Goal: Information Seeking & Learning: Learn about a topic

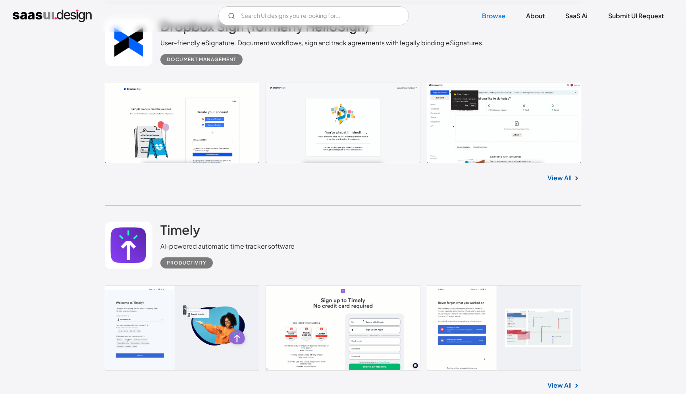
scroll to position [4047, 0]
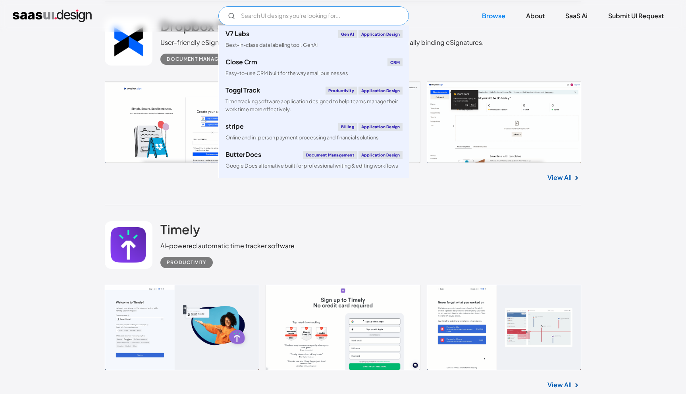
click at [309, 15] on input "Email Form" at bounding box center [313, 15] width 191 height 19
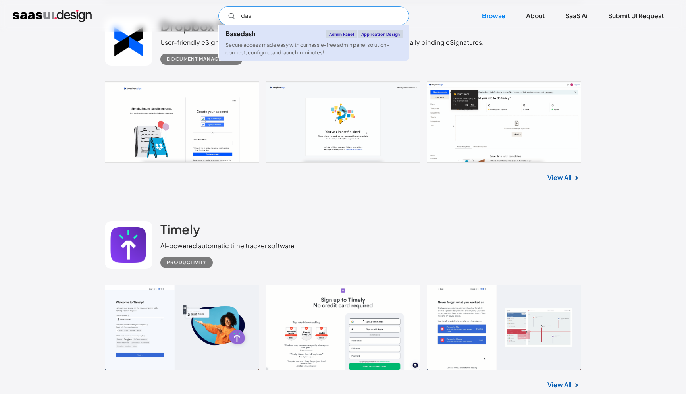
click at [280, 48] on div "Secure access made easy with our hassle-free admin panel solution - connect, co…" at bounding box center [314, 48] width 177 height 15
type input "das"
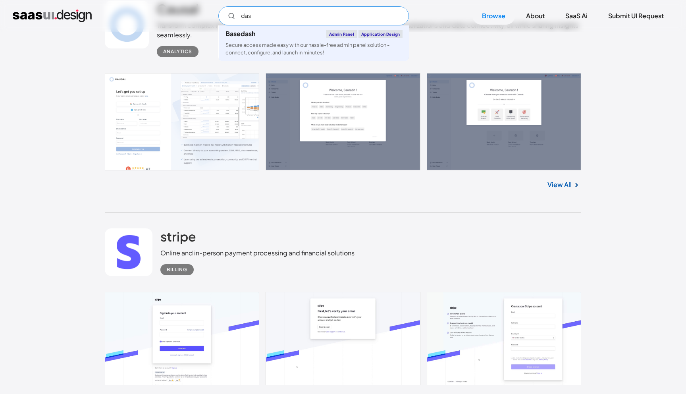
scroll to position [8841, 0]
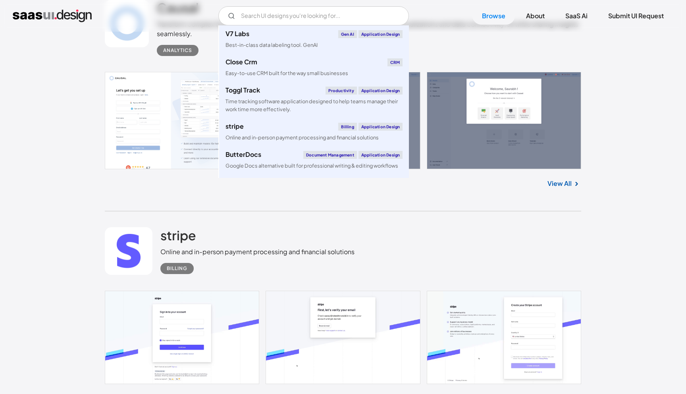
click at [469, 49] on div "Analytics" at bounding box center [369, 47] width 425 height 17
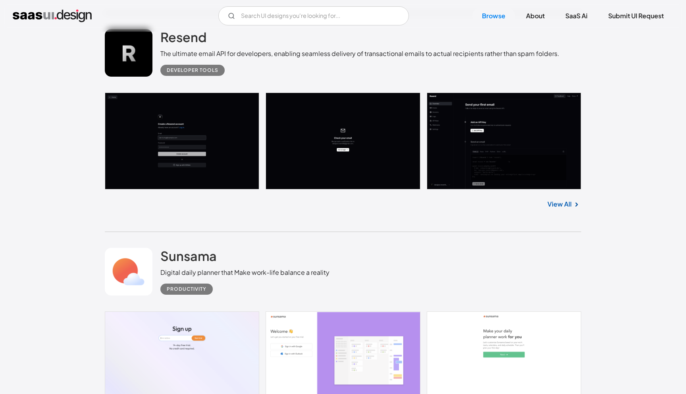
scroll to position [12822, 0]
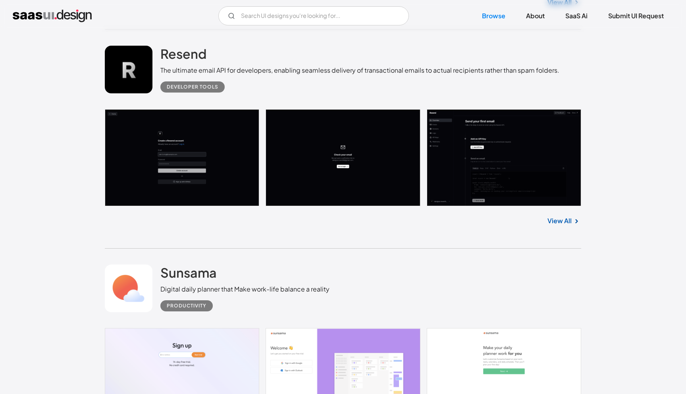
click at [565, 221] on link "View All" at bounding box center [560, 221] width 24 height 10
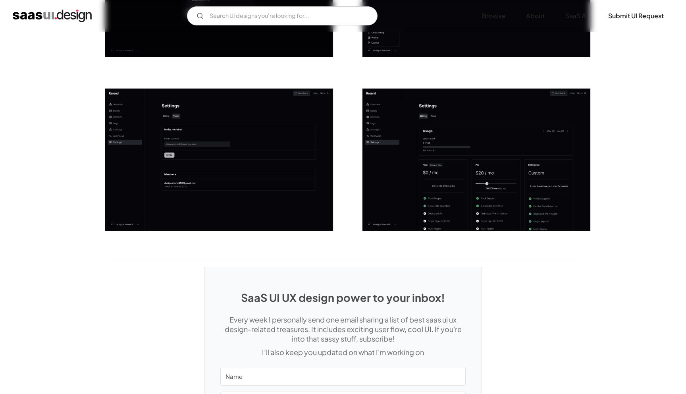
scroll to position [1141, 0]
